Goal: Transaction & Acquisition: Purchase product/service

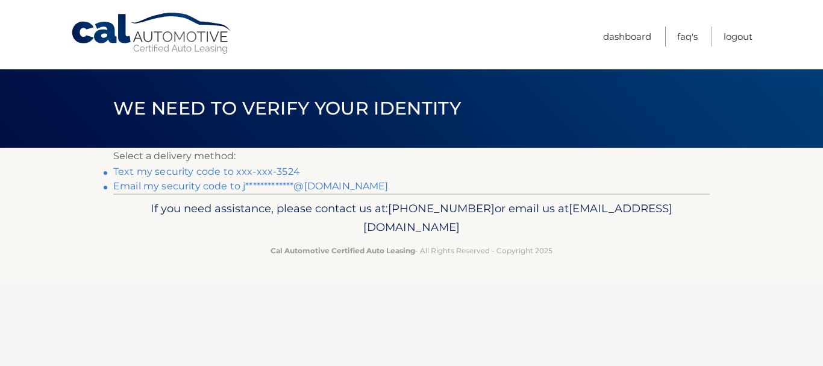
click at [270, 175] on link "Text my security code to xxx-xxx-3524" at bounding box center [206, 171] width 187 height 11
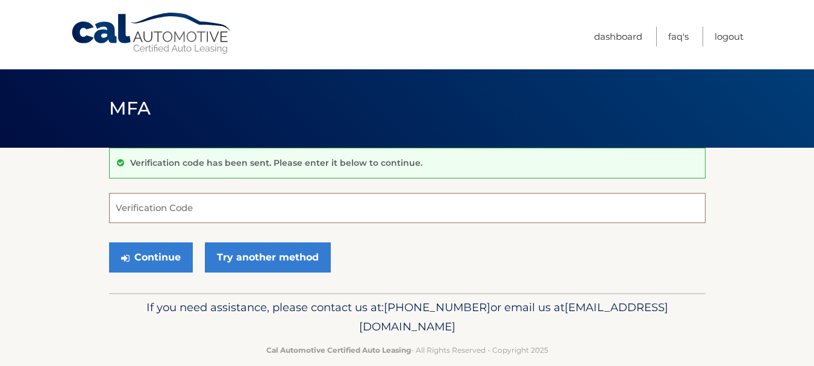
click at [192, 210] on input "Verification Code" at bounding box center [407, 208] width 597 height 30
type input "305009"
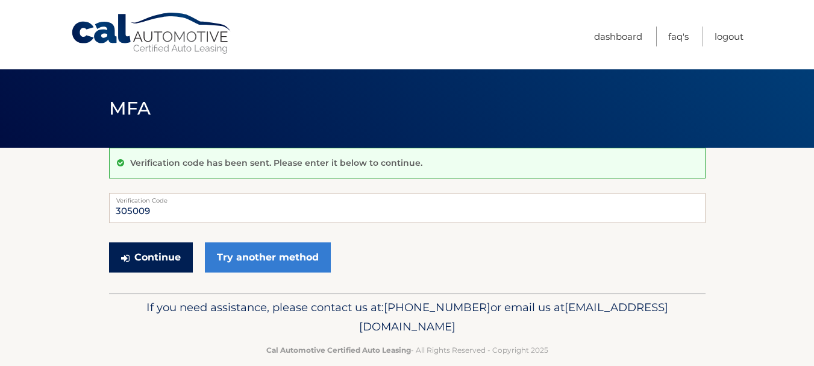
click at [160, 250] on button "Continue" at bounding box center [151, 257] width 84 height 30
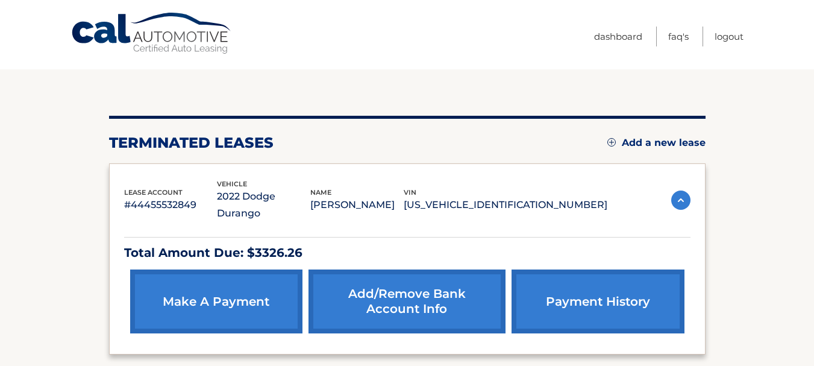
scroll to position [186, 0]
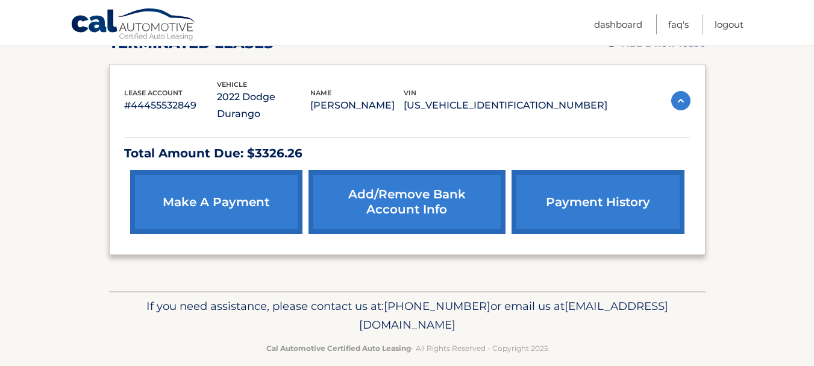
click at [293, 170] on link "make a payment" at bounding box center [216, 202] width 172 height 64
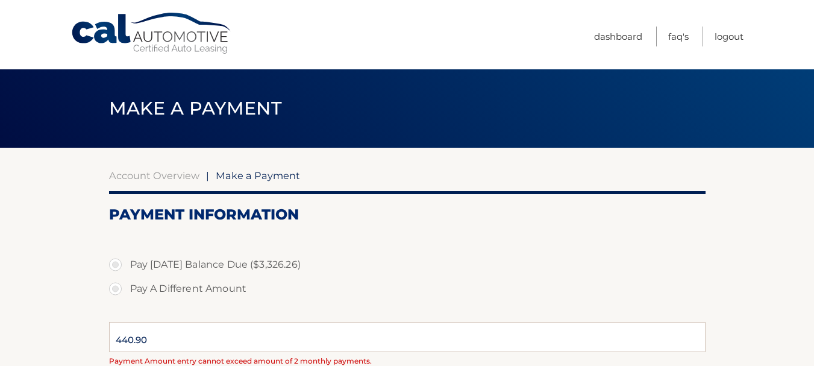
select select "MWQwMWQyMDktNDVjOC00YjhiLTk3YTUtM2U1MzFkNmRkZDdj"
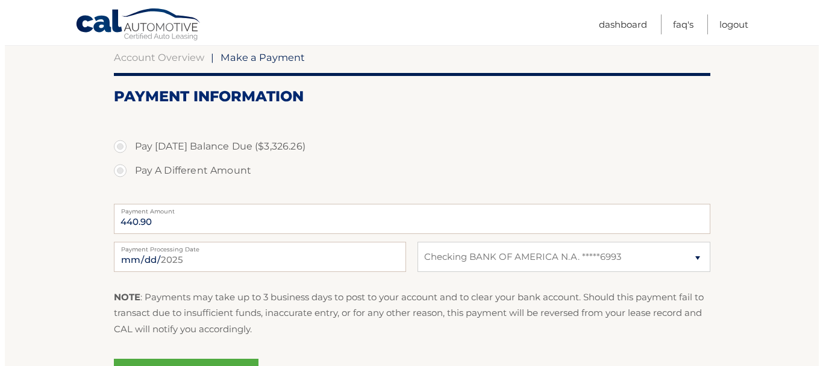
scroll to position [181, 0]
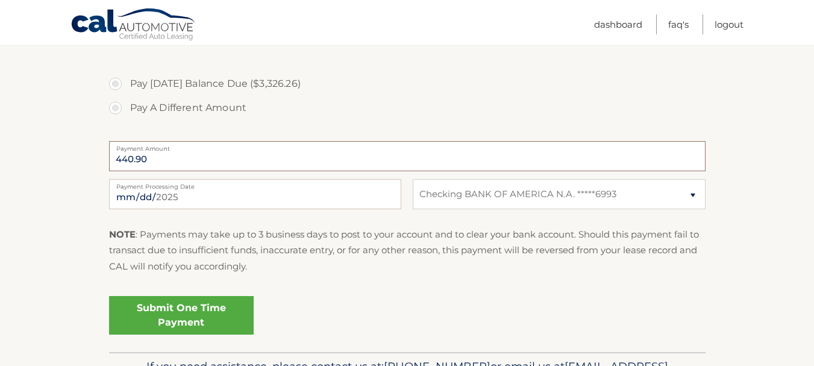
drag, startPoint x: 210, startPoint y: 164, endPoint x: 0, endPoint y: 161, distance: 209.8
click at [0, 161] on section "Account Overview | Make a Payment Payment Information Pay Today's Balance Due (…" at bounding box center [407, 159] width 814 height 385
click at [115, 107] on label "Pay A Different Amount" at bounding box center [407, 108] width 597 height 24
click at [115, 107] on input "Pay A Different Amount" at bounding box center [120, 105] width 12 height 19
radio input "true"
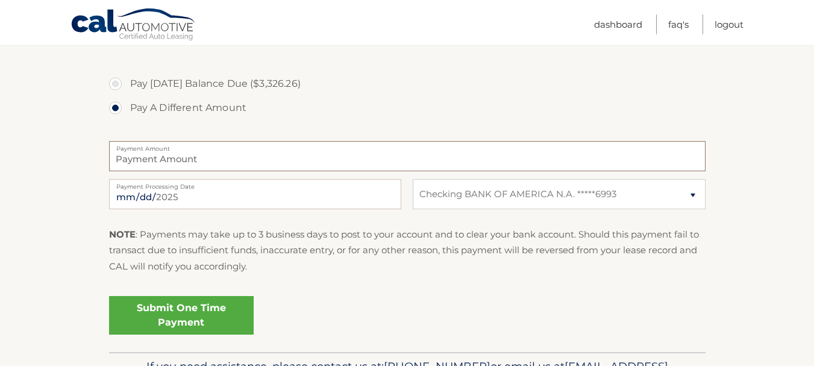
click at [161, 160] on input "Payment Amount" at bounding box center [407, 156] width 597 height 30
type input "292.00"
click at [407, 260] on p "NOTE : Payments may take up to 3 business days to post to your account and to c…" at bounding box center [407, 251] width 597 height 48
click at [235, 195] on input "2025-10-03" at bounding box center [255, 194] width 292 height 30
type input "2025-10-09"
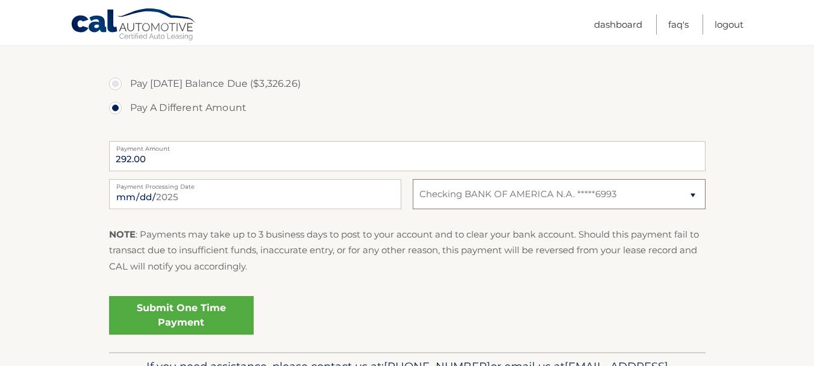
click at [583, 206] on select "Select Bank Account Checking BANK OF AMERICA N.A. *****6993" at bounding box center [559, 194] width 292 height 30
click at [194, 313] on link "Submit One Time Payment" at bounding box center [181, 315] width 145 height 39
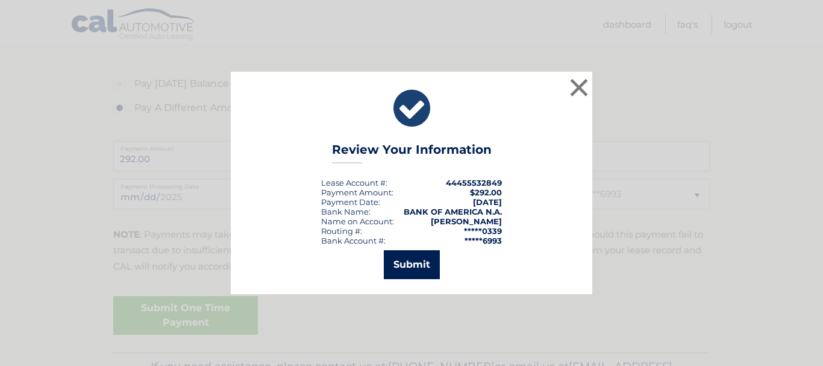
click at [430, 256] on button "Submit" at bounding box center [412, 264] width 56 height 29
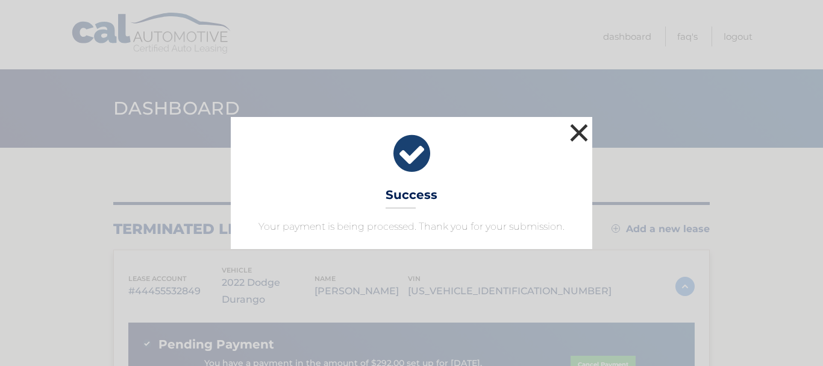
click at [582, 137] on button "×" at bounding box center [579, 133] width 24 height 24
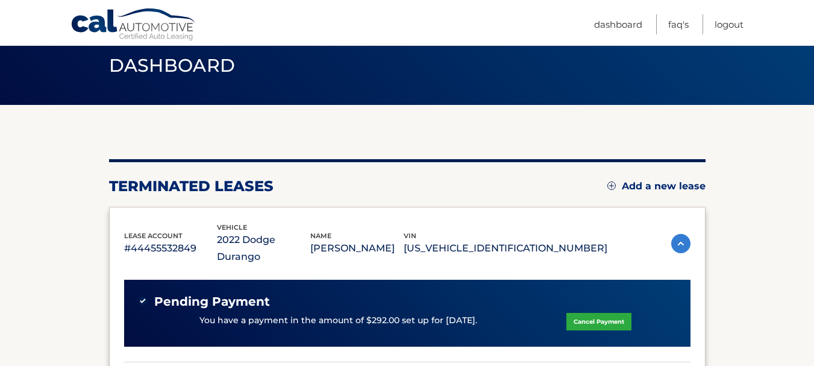
scroll to position [241, 0]
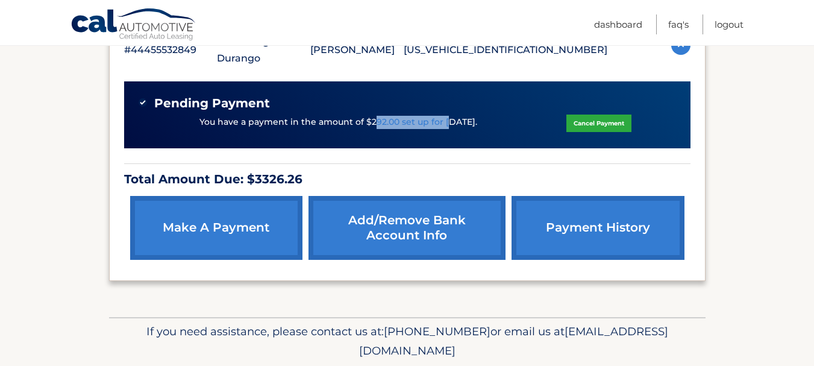
drag, startPoint x: 373, startPoint y: 106, endPoint x: 465, endPoint y: 107, distance: 92.2
click at [459, 116] on p "You have a payment in the amount of $292.00 set up for [DATE]." at bounding box center [339, 122] width 278 height 13
click at [474, 116] on p "You have a payment in the amount of $292.00 set up for [DATE]." at bounding box center [339, 122] width 278 height 13
